Goal: Task Accomplishment & Management: Complete application form

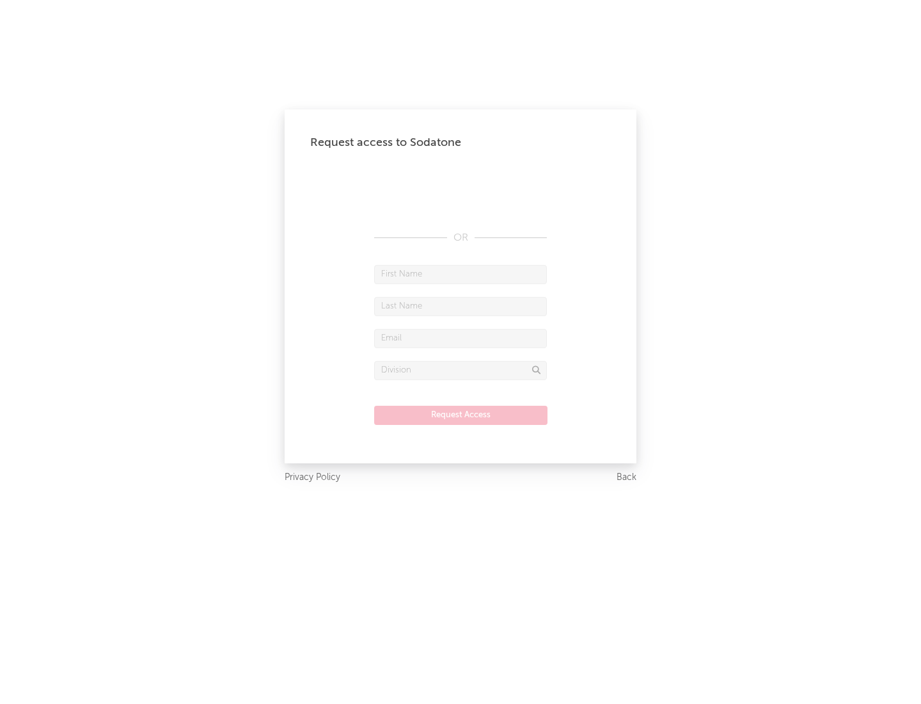
click at [461, 274] on input "text" at bounding box center [460, 274] width 173 height 19
type input "[PERSON_NAME]"
click at [461, 306] on input "text" at bounding box center [460, 306] width 173 height 19
type input "[PERSON_NAME]"
click at [461, 338] on input "text" at bounding box center [460, 338] width 173 height 19
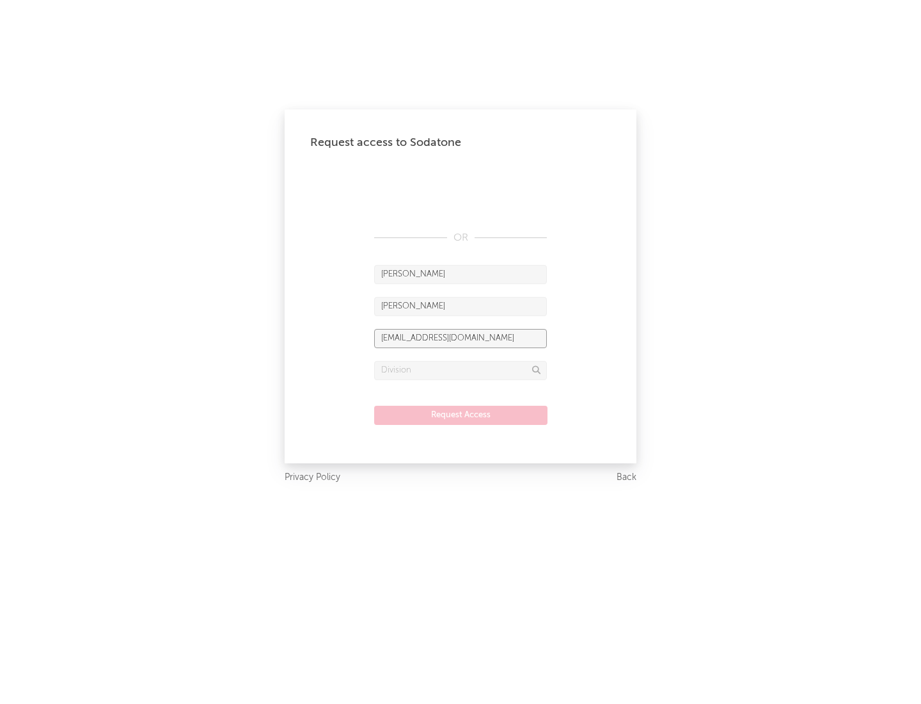
type input "[EMAIL_ADDRESS][DOMAIN_NAME]"
click at [461, 370] on input "text" at bounding box center [460, 370] width 173 height 19
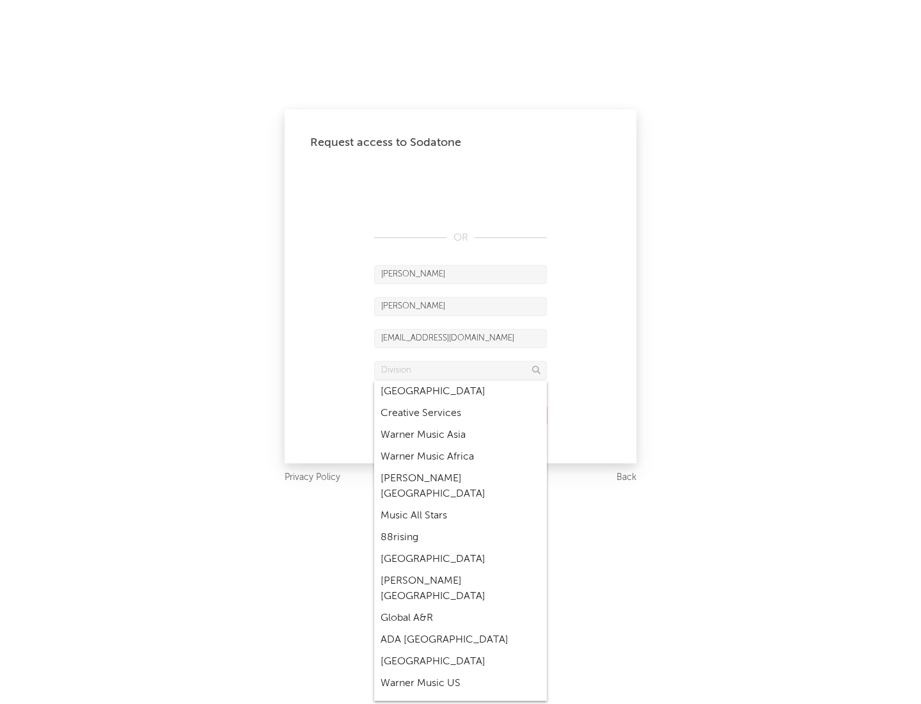
click at [461, 505] on div "Music All Stars" at bounding box center [460, 516] width 173 height 22
type input "Music All Stars"
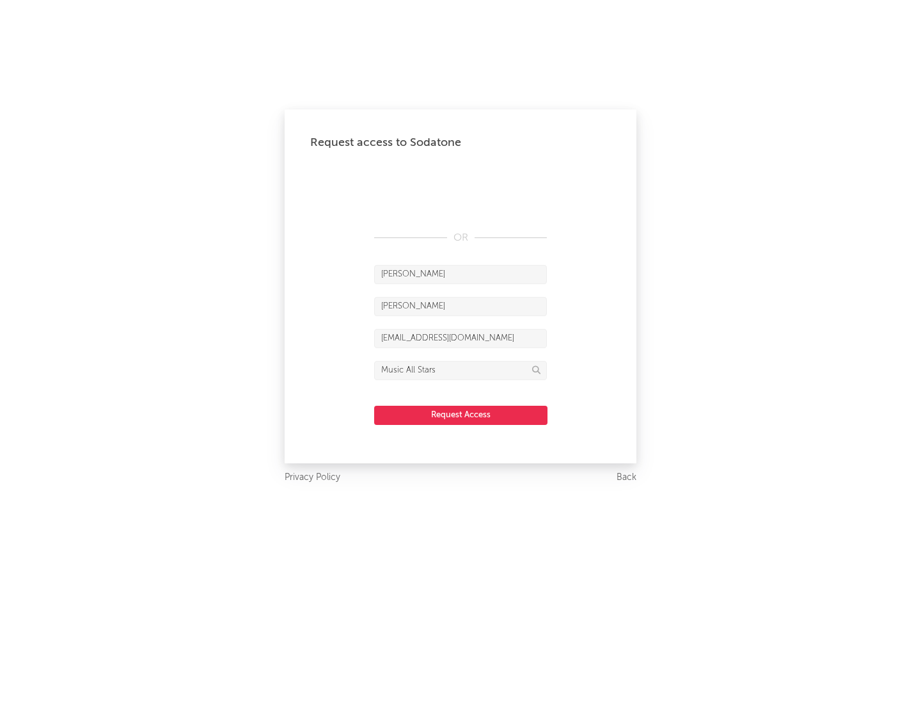
click at [461, 414] on button "Request Access" at bounding box center [460, 415] width 173 height 19
